Goal: Transaction & Acquisition: Obtain resource

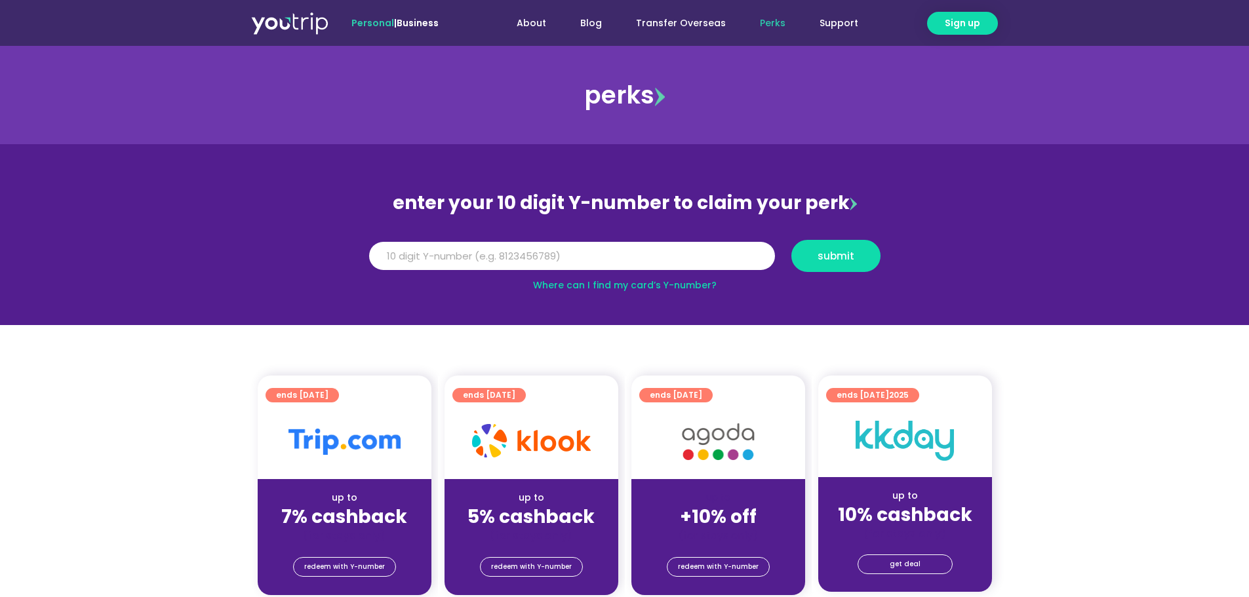
click at [352, 447] on img at bounding box center [345, 442] width 112 height 26
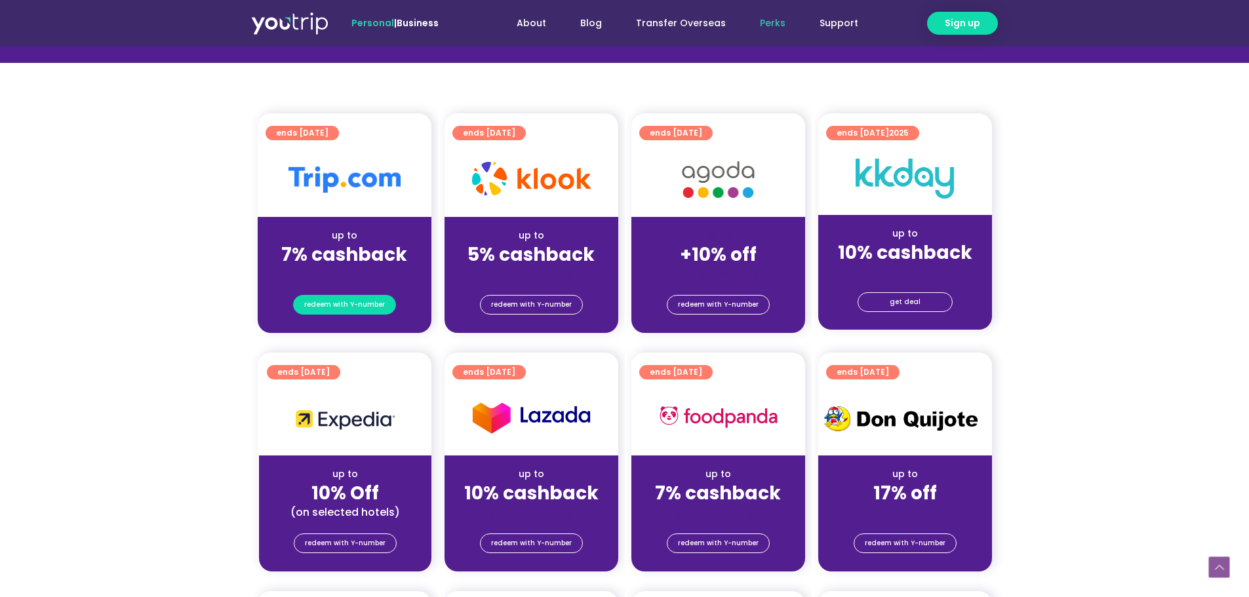
click at [344, 310] on span "redeem with Y-number" at bounding box center [344, 305] width 81 height 18
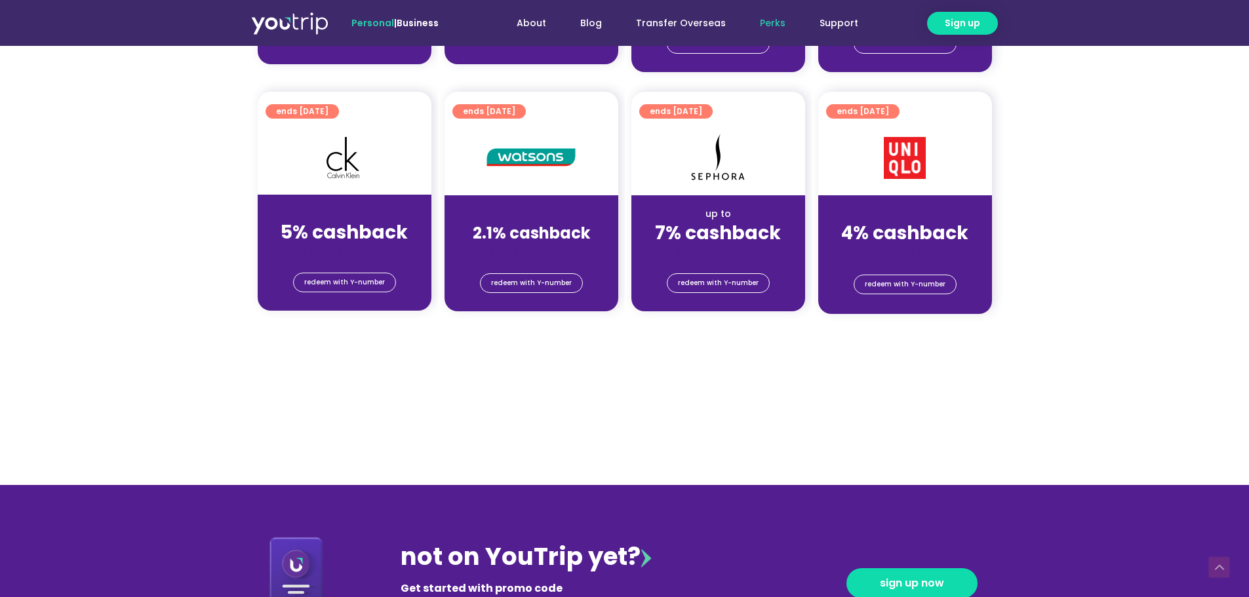
scroll to position [1128, 0]
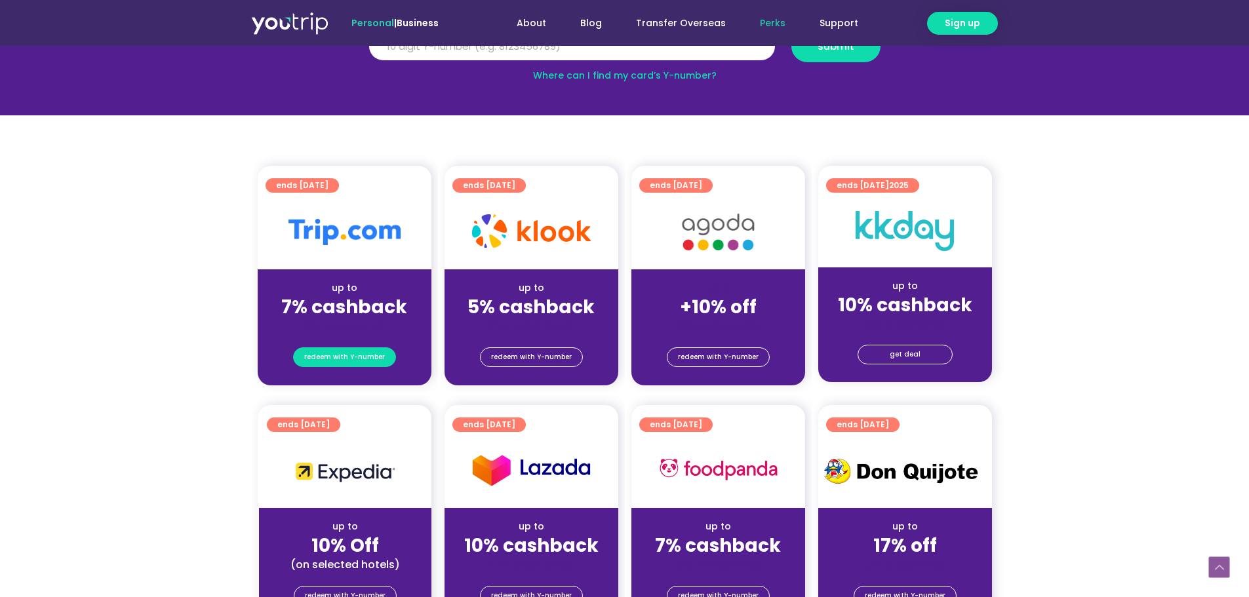
click at [350, 359] on span "redeem with Y-number" at bounding box center [344, 357] width 81 height 18
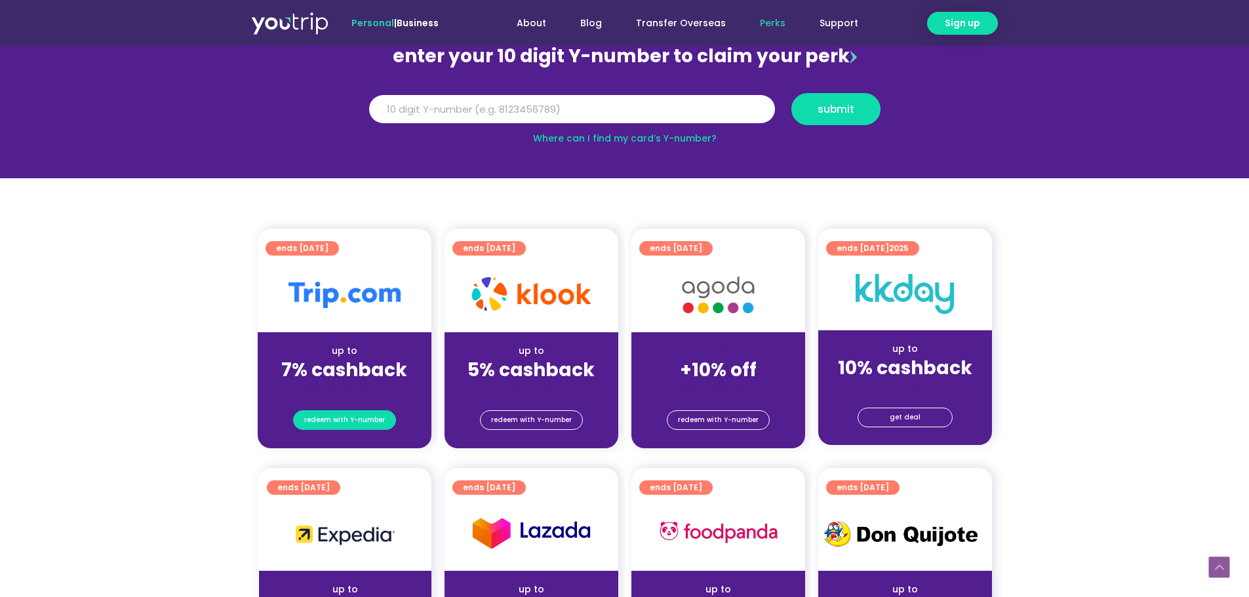
scroll to position [144, 0]
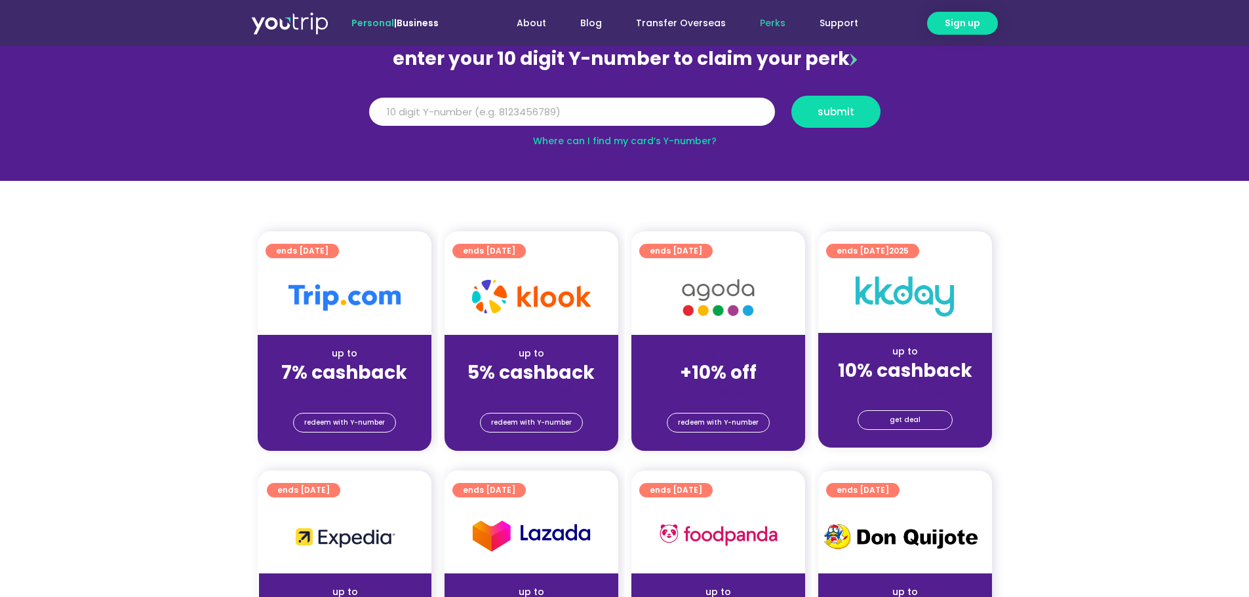
click at [356, 331] on div at bounding box center [345, 297] width 174 height 75
drag, startPoint x: 356, startPoint y: 331, endPoint x: 292, endPoint y: 306, distance: 68.6
click at [292, 306] on img at bounding box center [345, 298] width 112 height 26
click at [306, 347] on div "up to" at bounding box center [344, 354] width 153 height 14
click at [368, 298] on img at bounding box center [345, 298] width 112 height 26
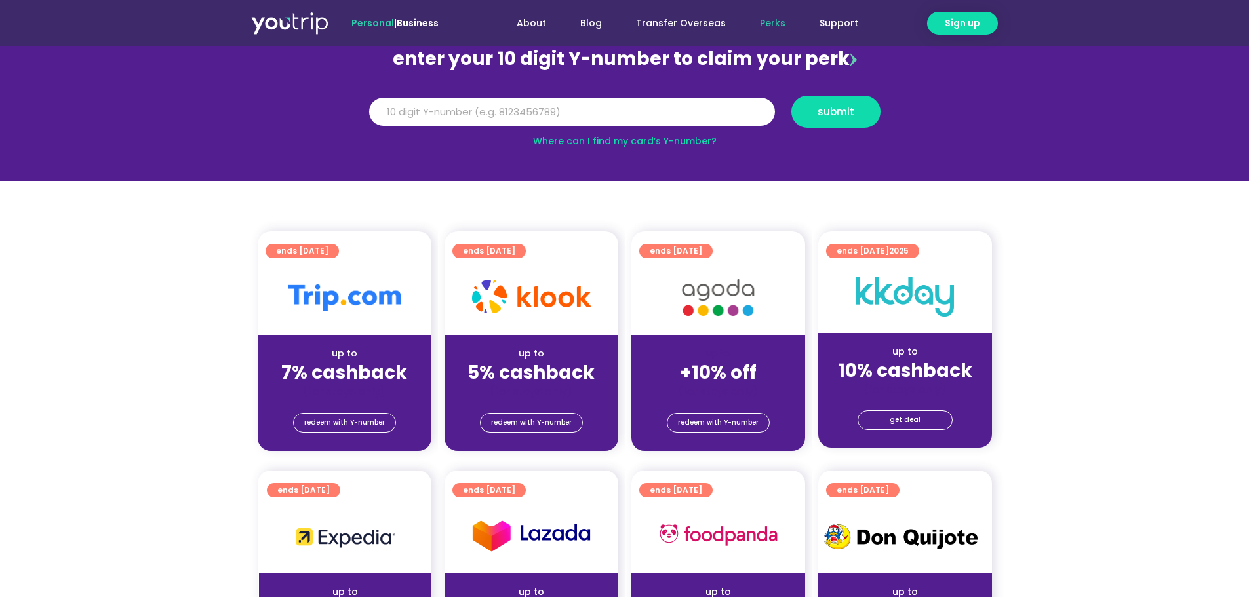
click at [368, 298] on img at bounding box center [345, 298] width 112 height 26
click at [770, 22] on link "Perks" at bounding box center [773, 23] width 60 height 24
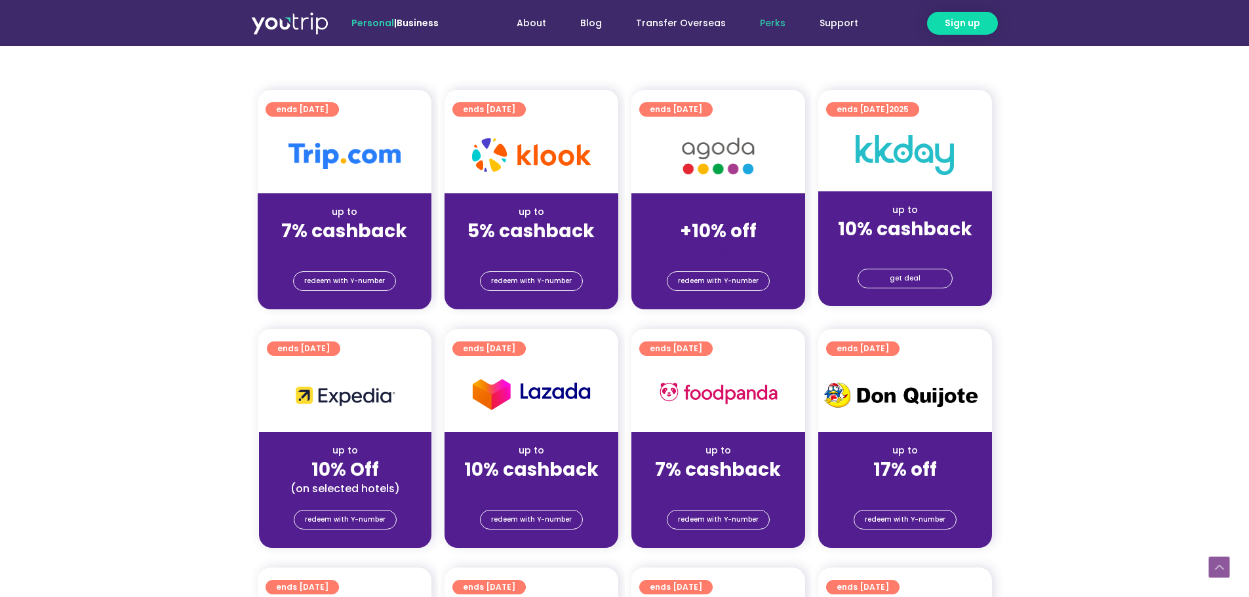
scroll to position [328, 0]
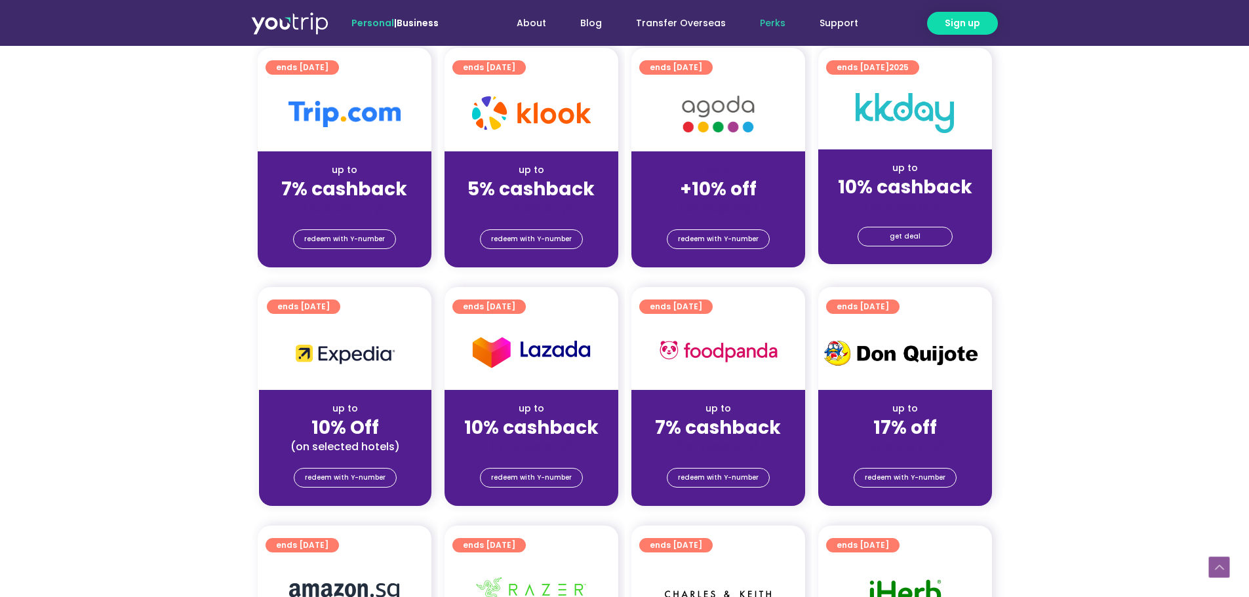
click at [378, 186] on strong "7% cashback" at bounding box center [344, 189] width 126 height 26
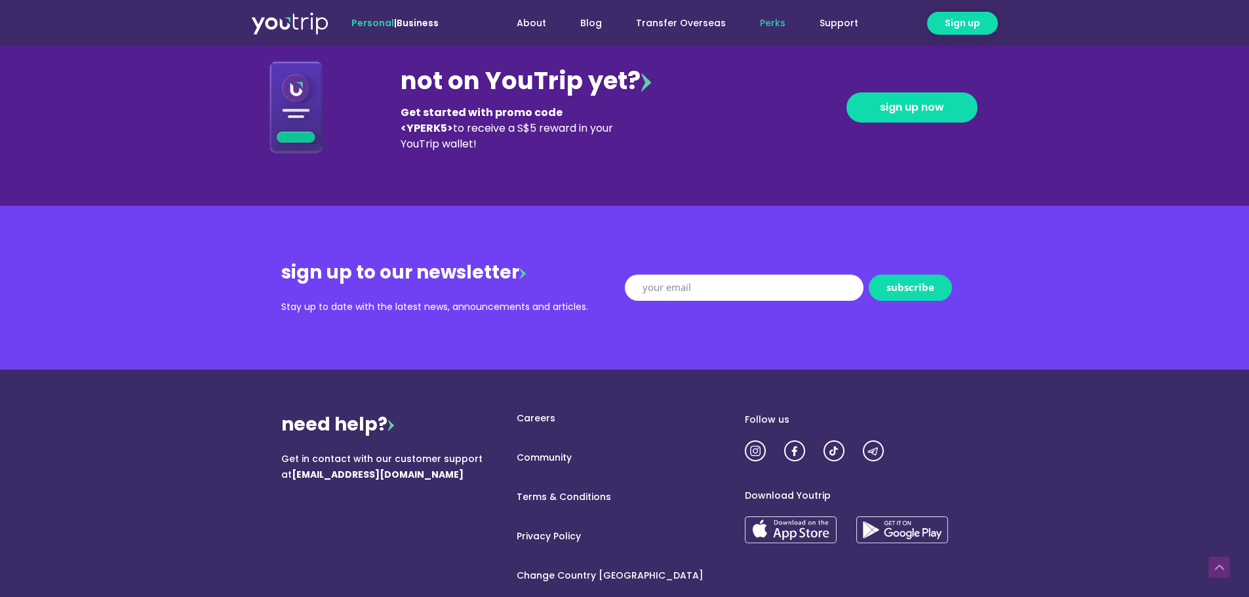
scroll to position [1508, 0]
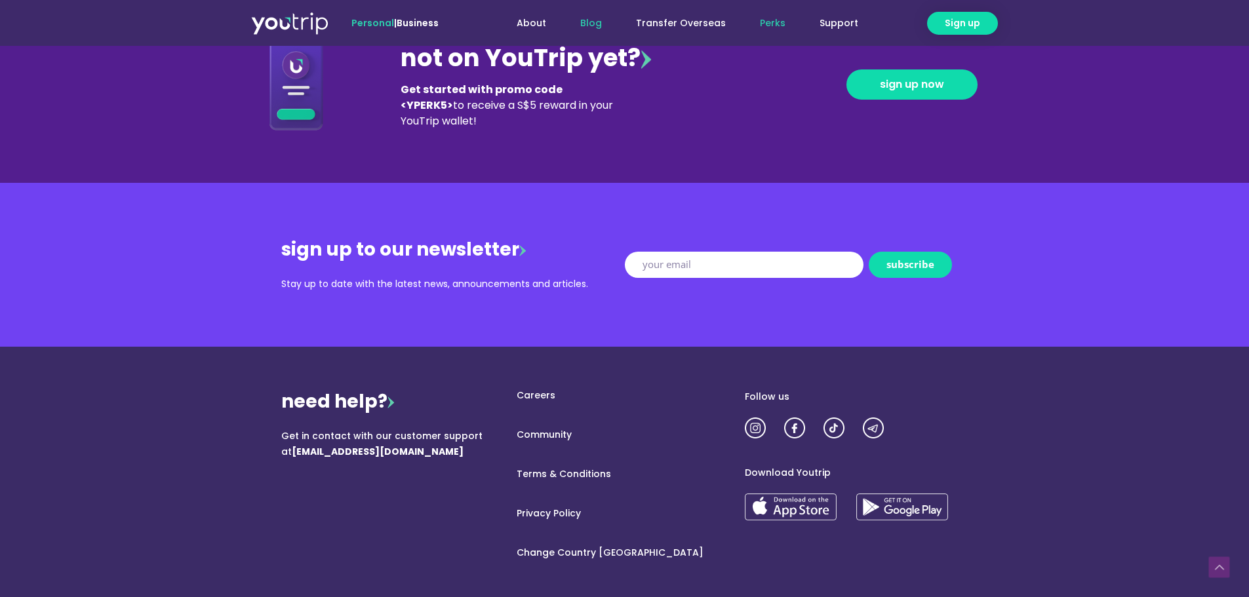
click at [608, 21] on link "Blog" at bounding box center [591, 23] width 56 height 24
